Goal: Task Accomplishment & Management: Manage account settings

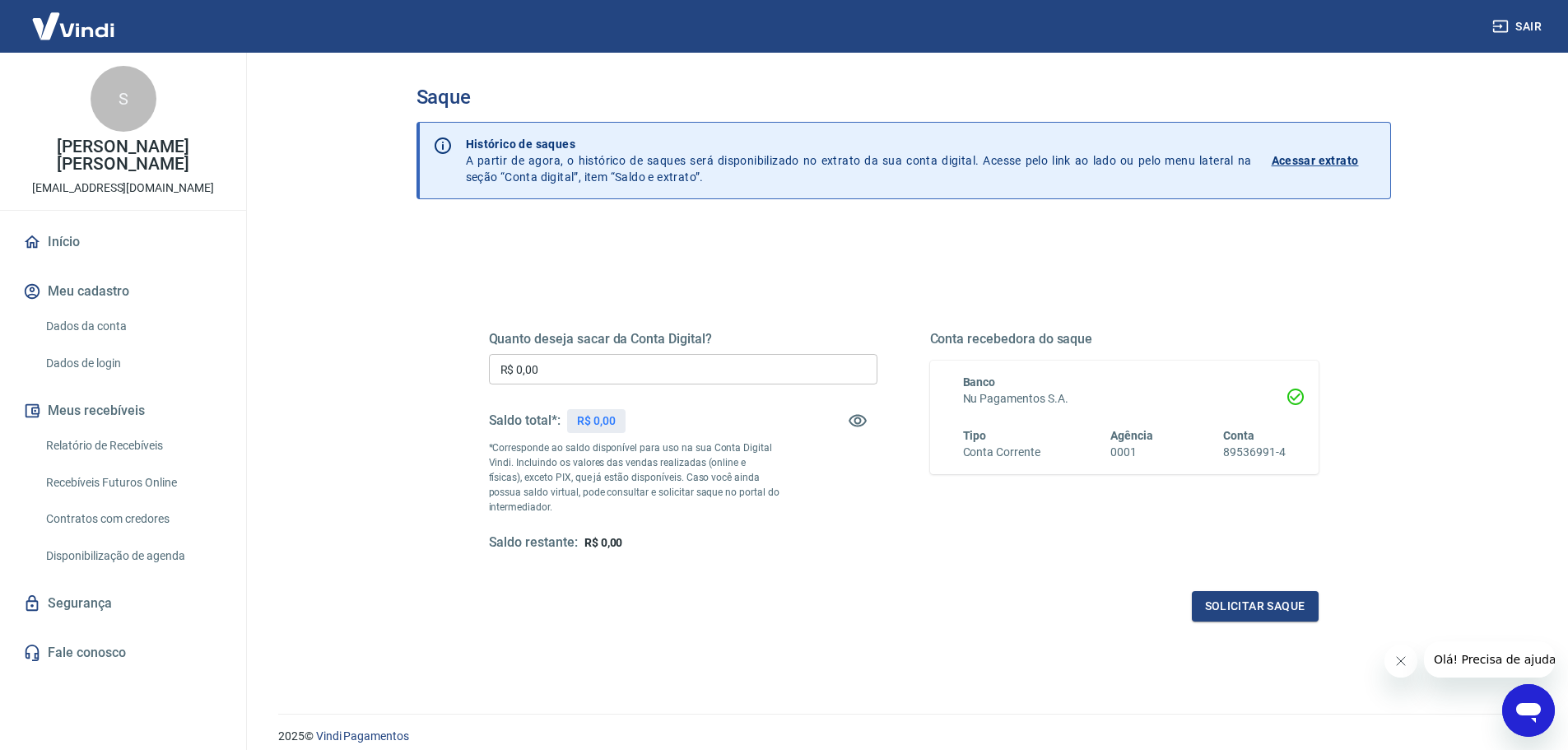
scroll to position [64, 0]
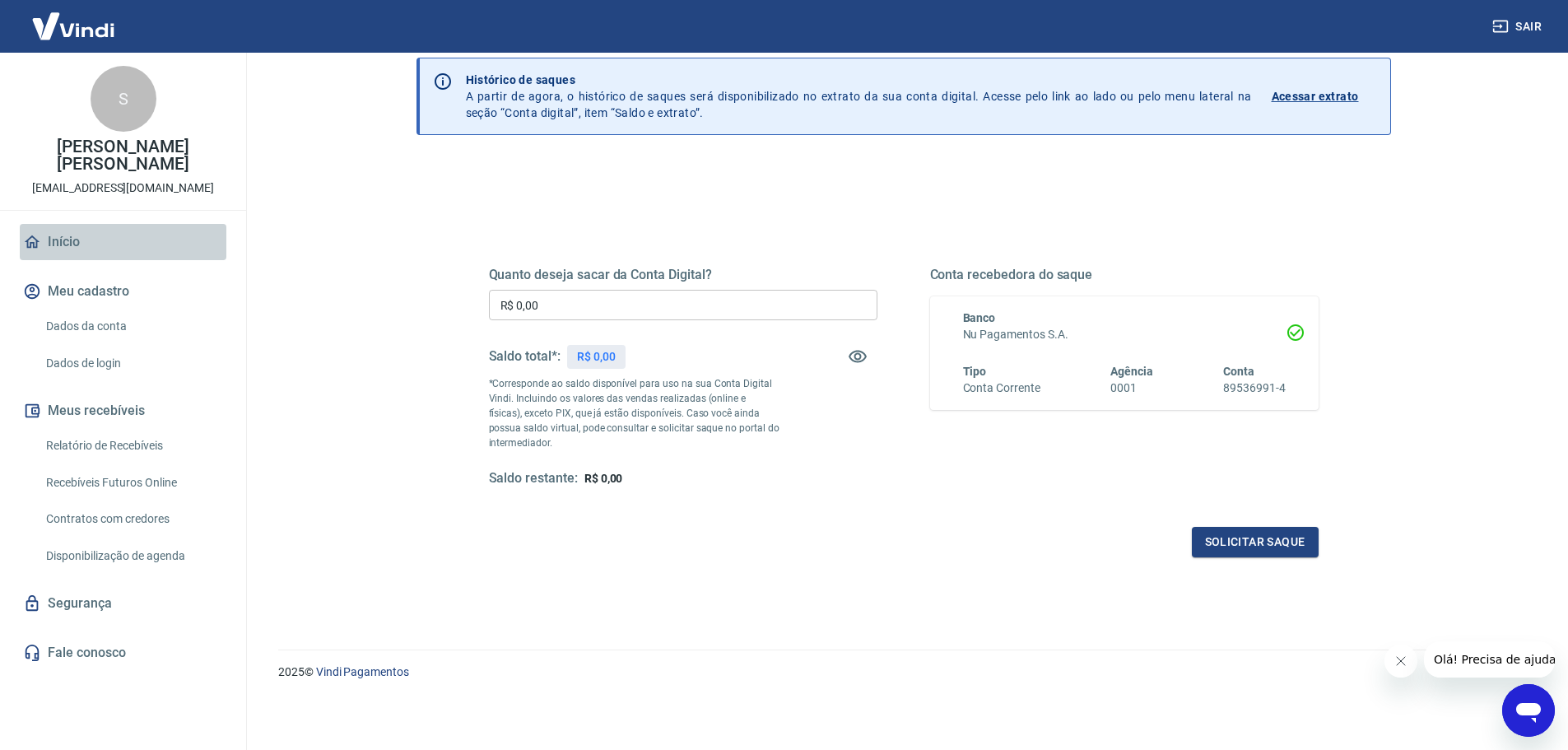
click at [75, 240] on link "Início" at bounding box center [123, 241] width 207 height 36
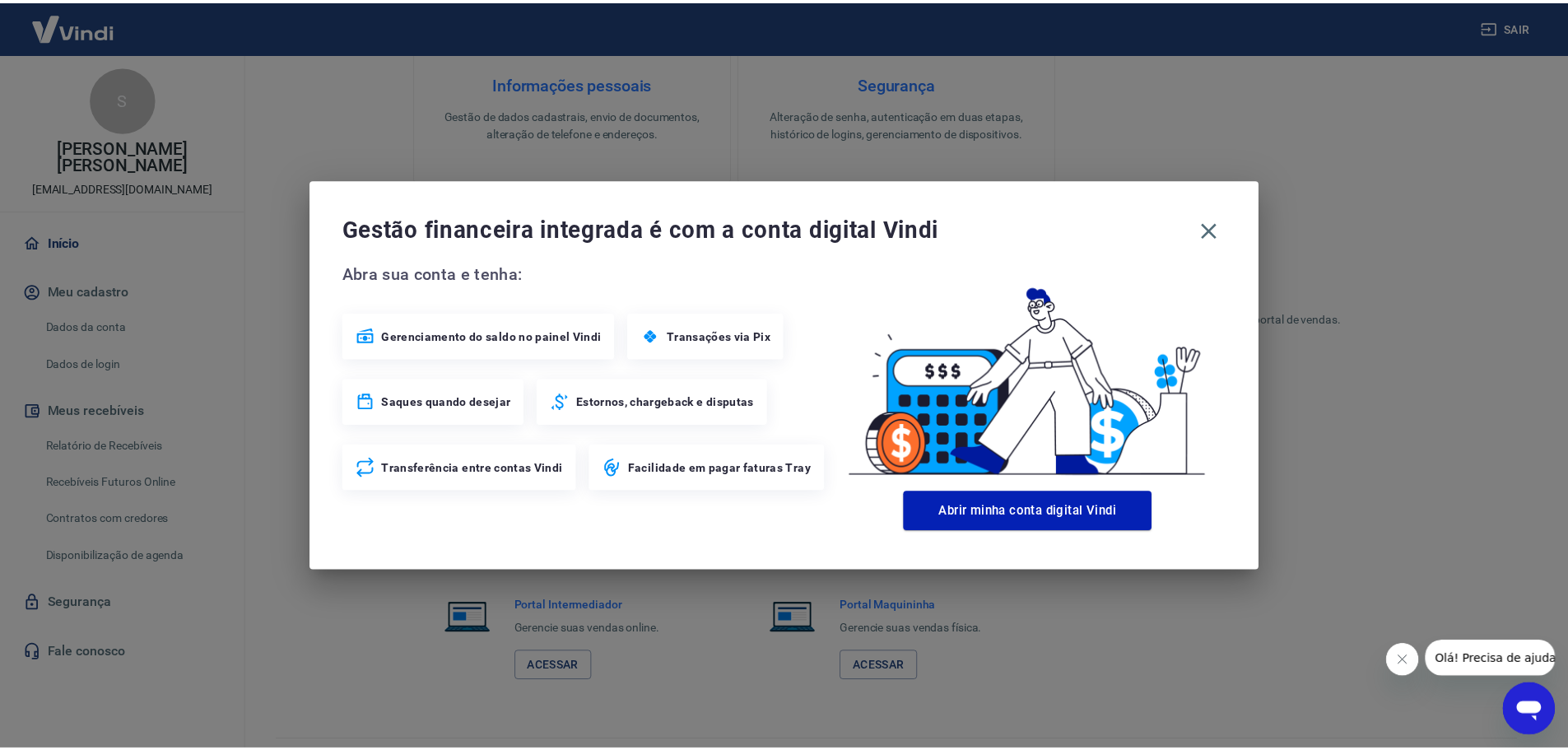
scroll to position [830, 0]
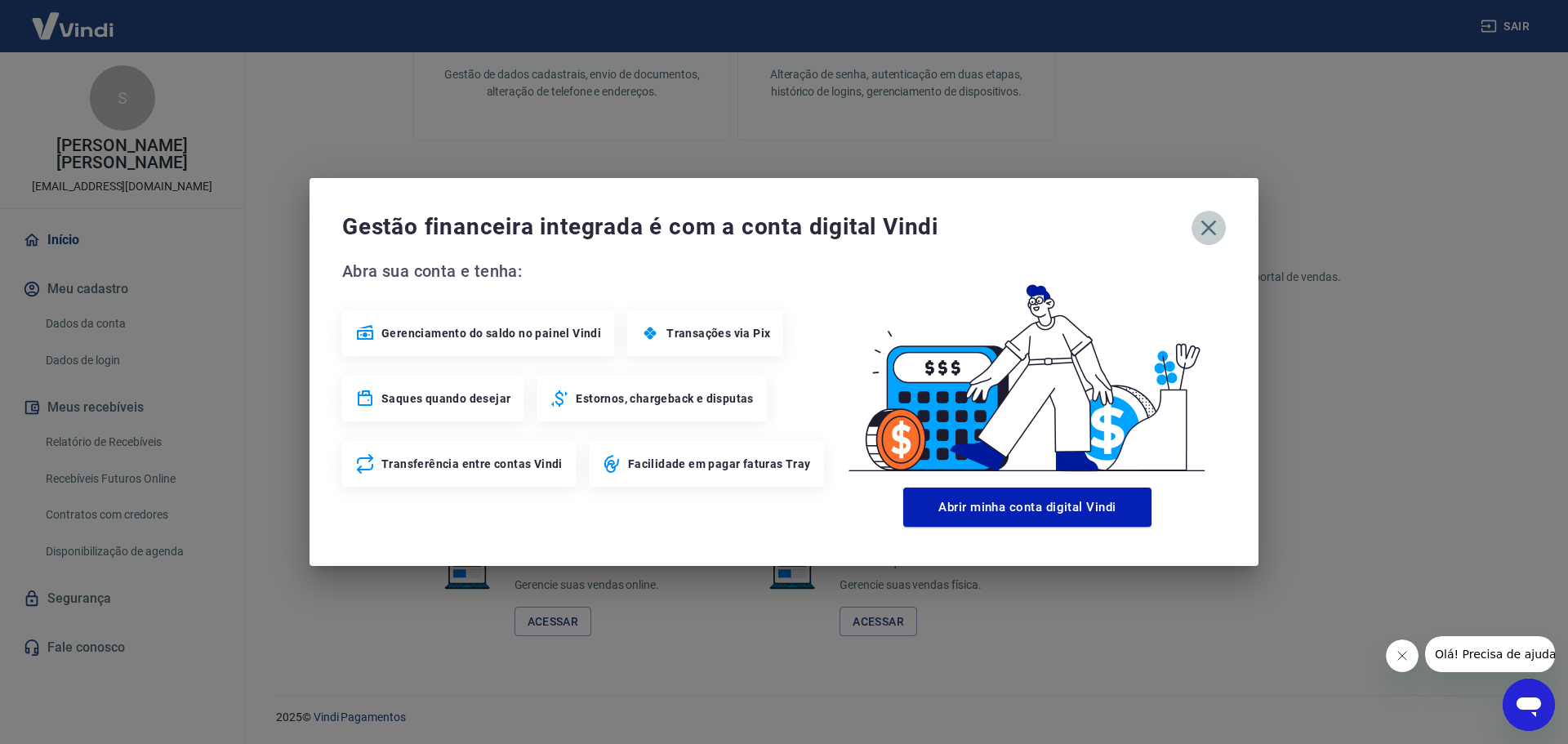
click at [1212, 236] on icon "button" at bounding box center [1208, 228] width 26 height 26
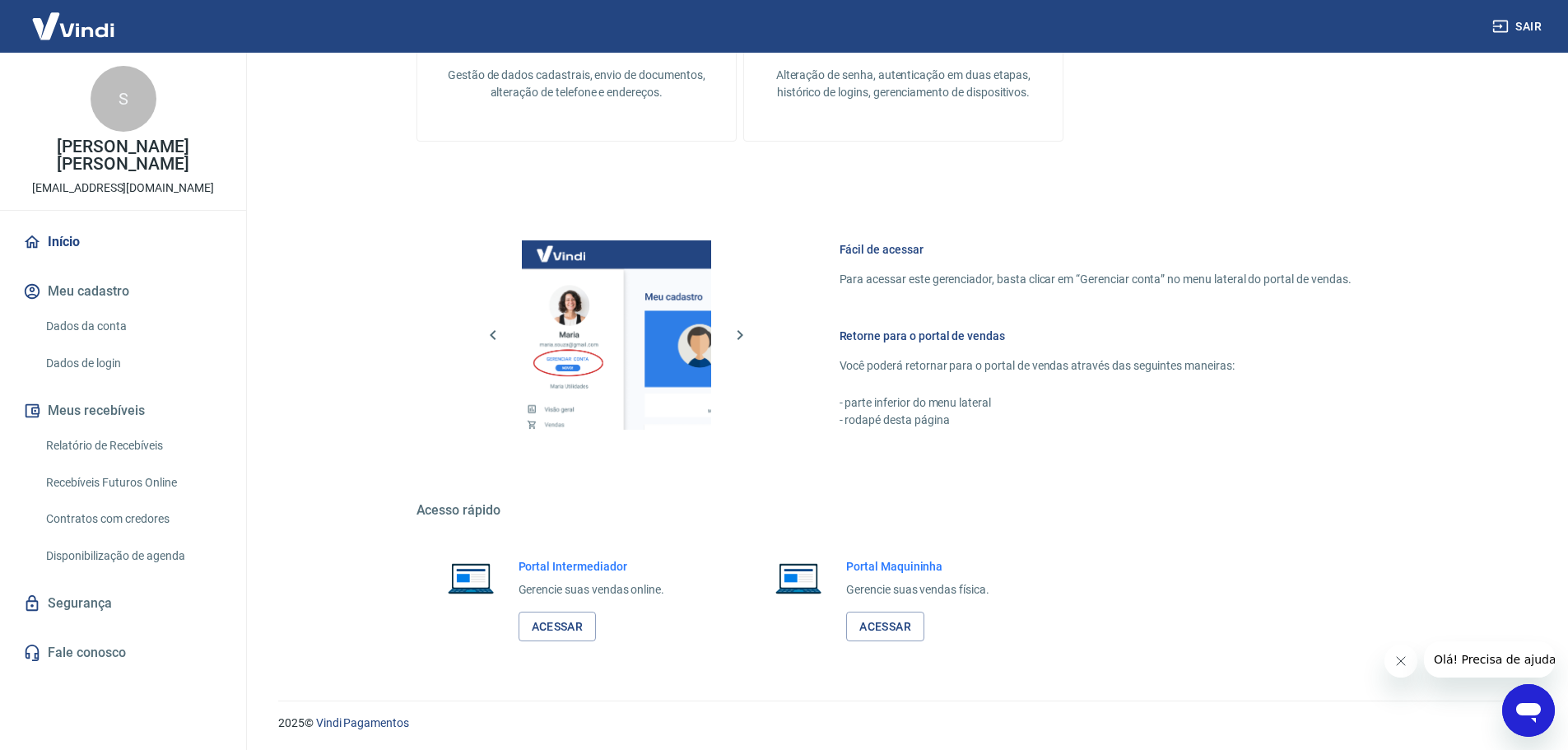
scroll to position [832, 0]
click at [550, 631] on link "Acessar" at bounding box center [557, 625] width 78 height 30
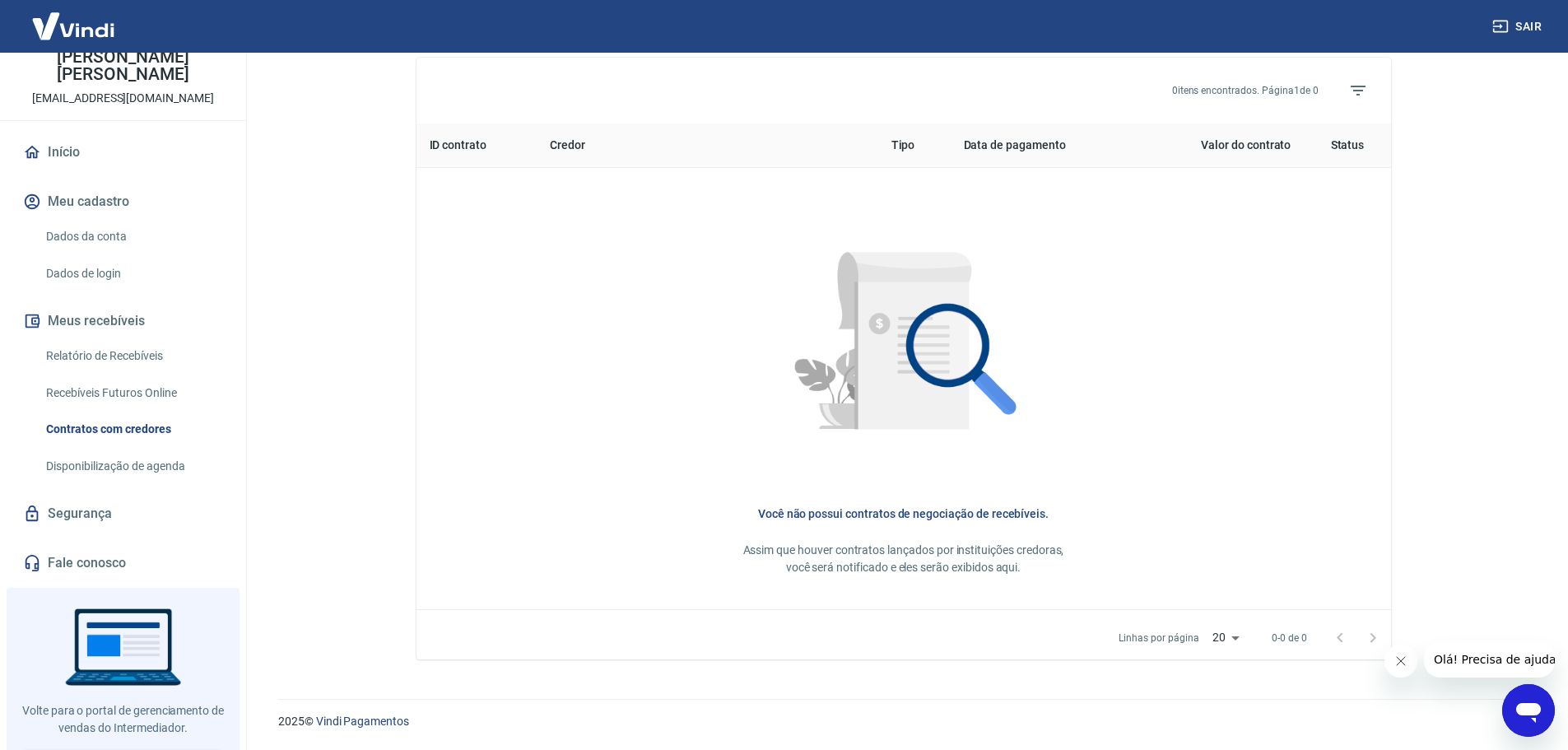
scroll to position [121, 0]
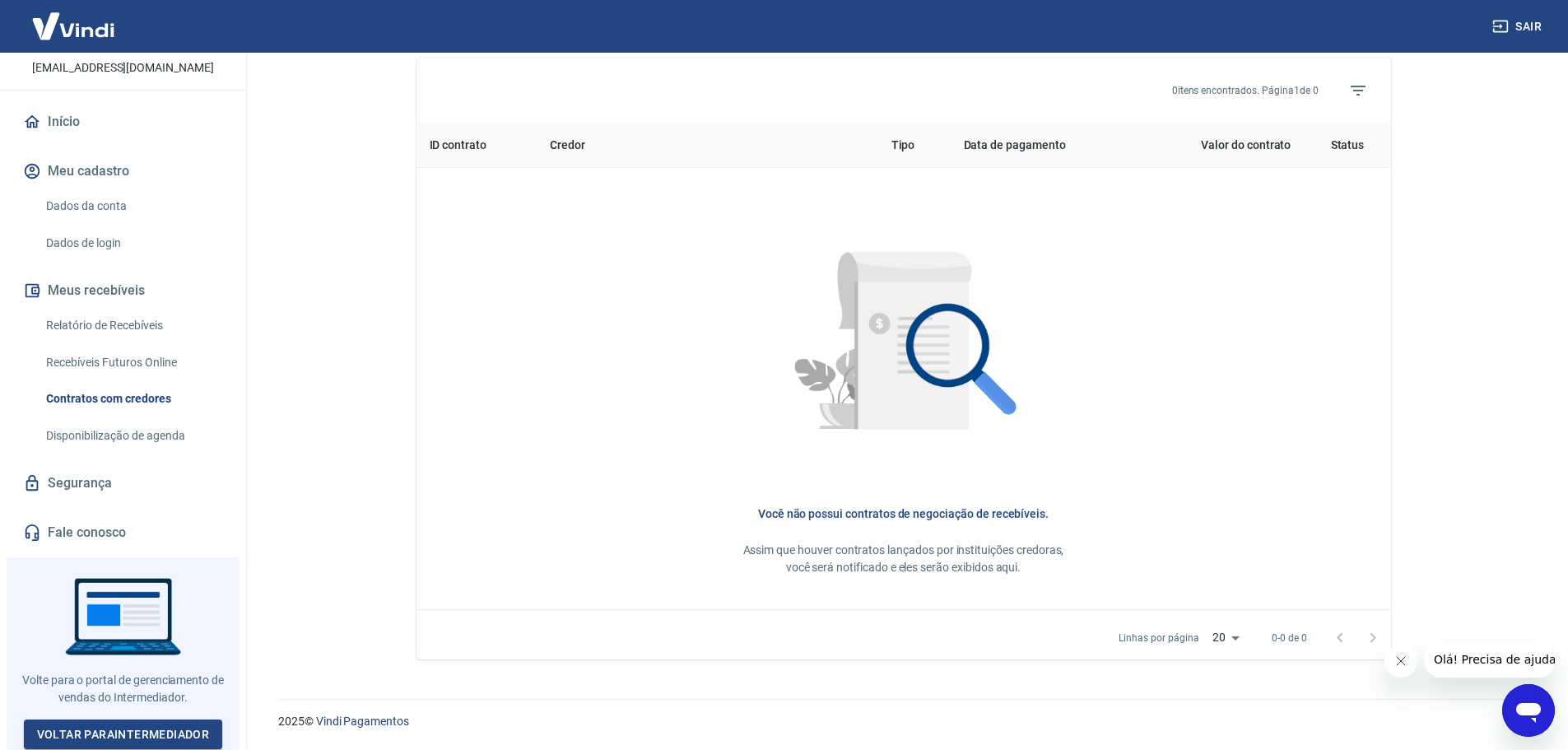
click at [85, 511] on div "Início Meu cadastro Dados da conta Dados de login Meus recebíveis Relatório de …" at bounding box center [123, 327] width 246 height 447
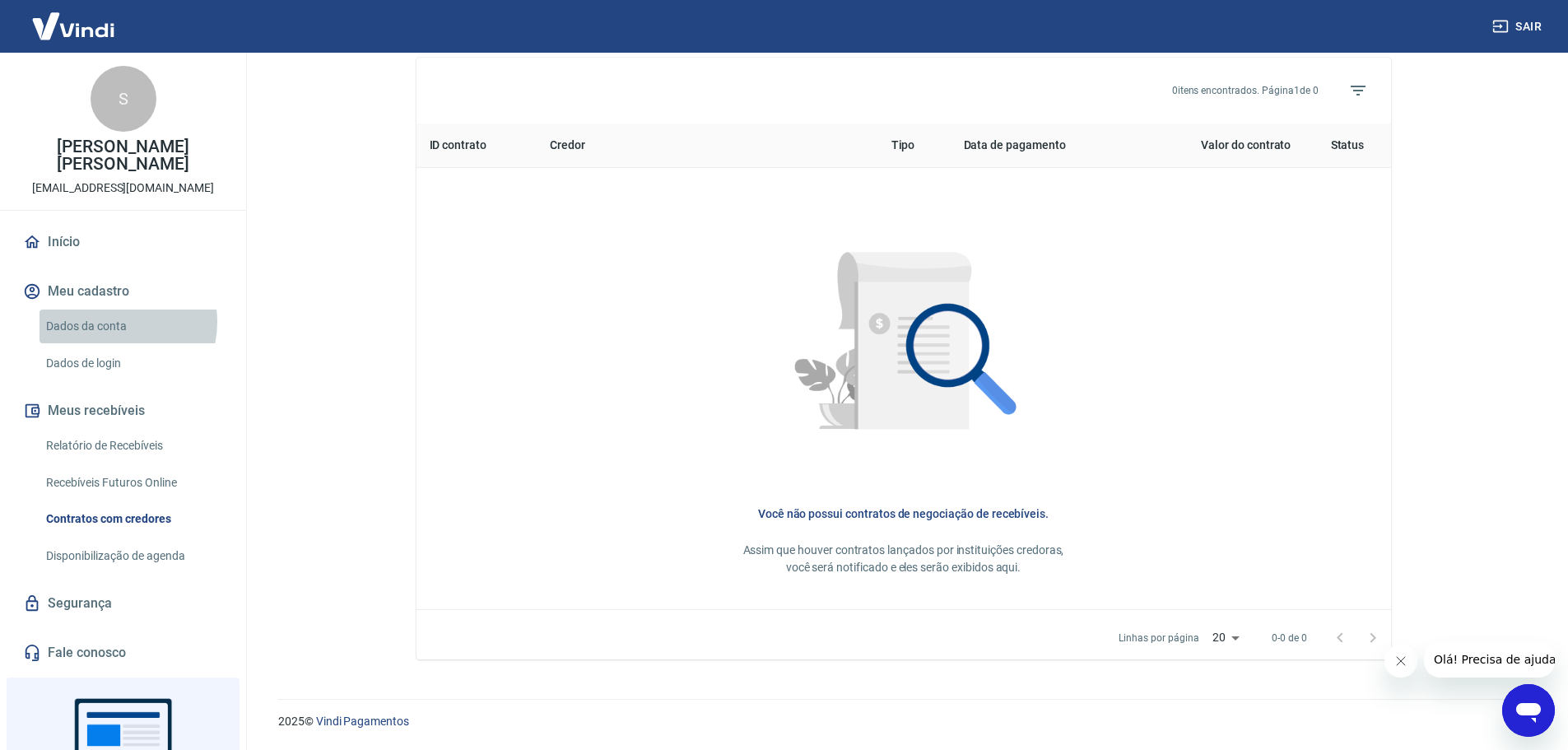
click at [111, 321] on link "Dados da conta" at bounding box center [132, 326] width 187 height 33
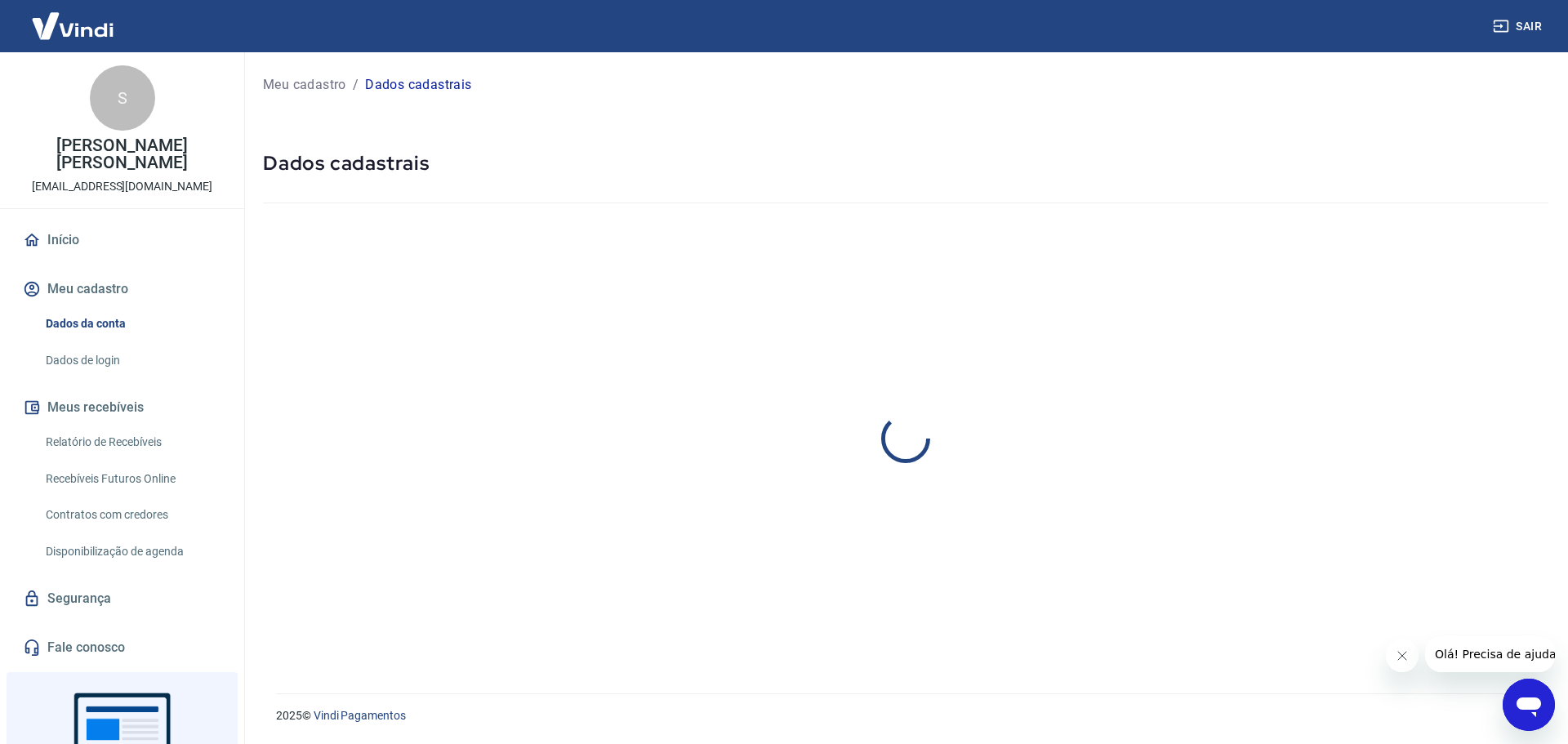
select select "MG"
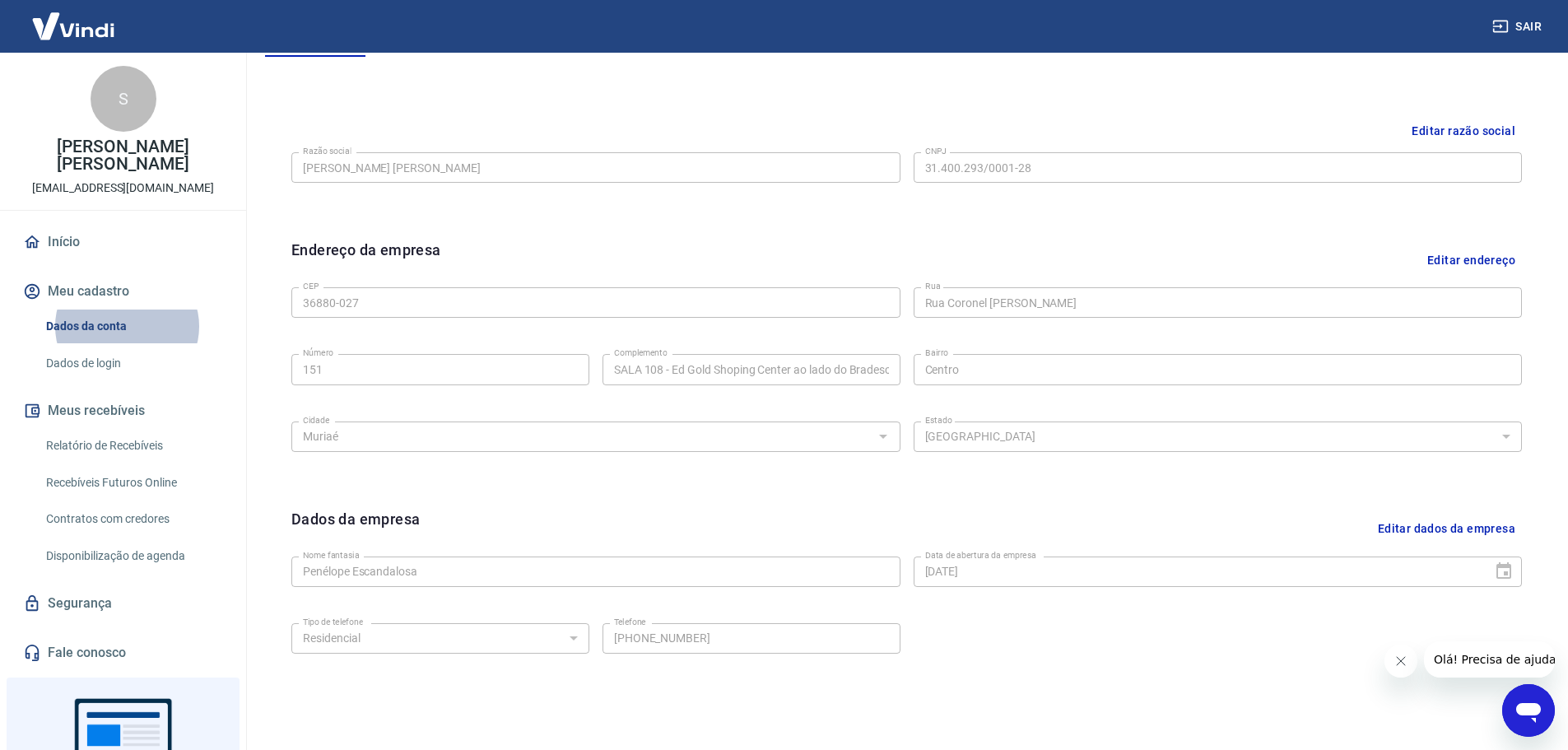
scroll to position [437, 0]
